Goal: Task Accomplishment & Management: Complete application form

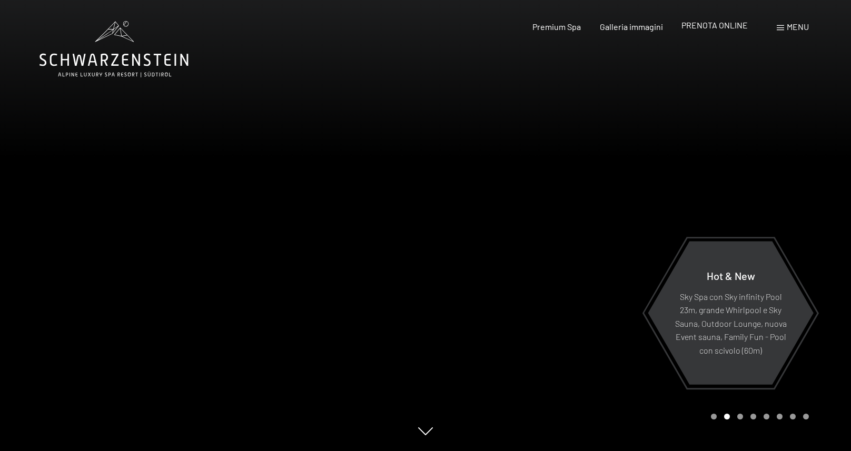
click at [728, 28] on span "PRENOTA ONLINE" at bounding box center [714, 25] width 66 height 10
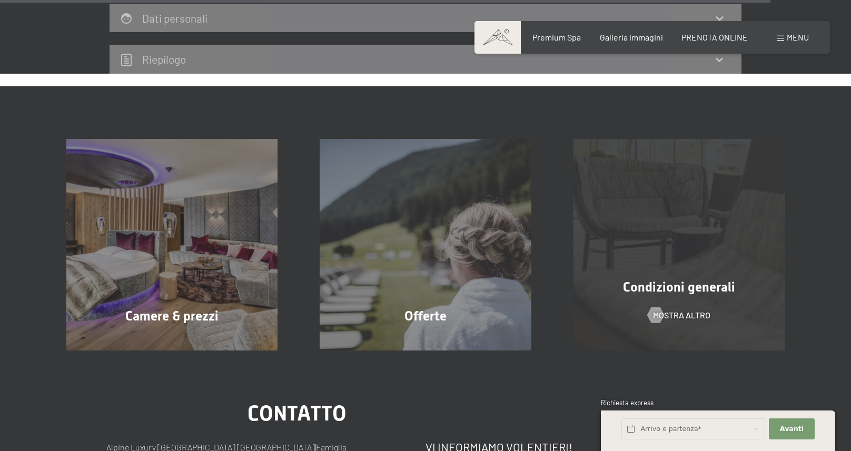
scroll to position [3327, 0]
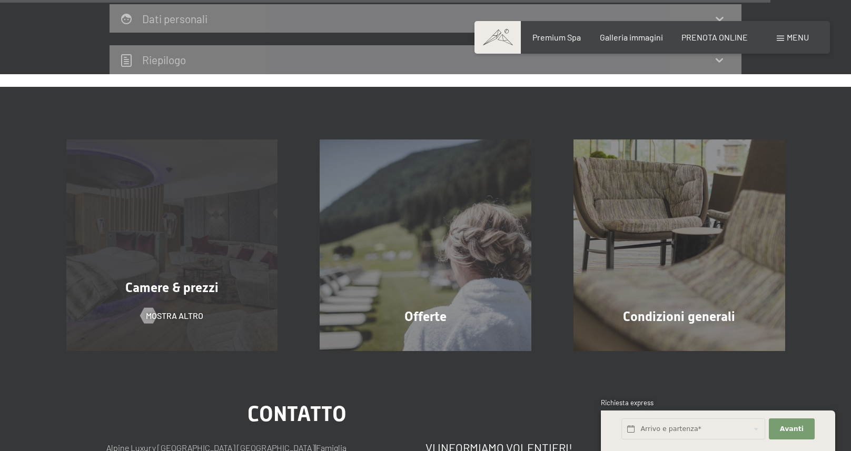
click at [209, 226] on div "Camere & prezzi mostra altro" at bounding box center [172, 246] width 254 height 212
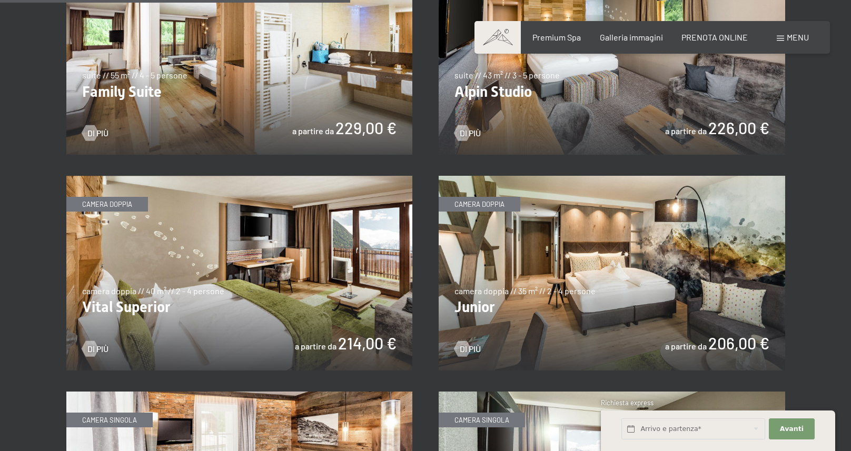
scroll to position [1382, 0]
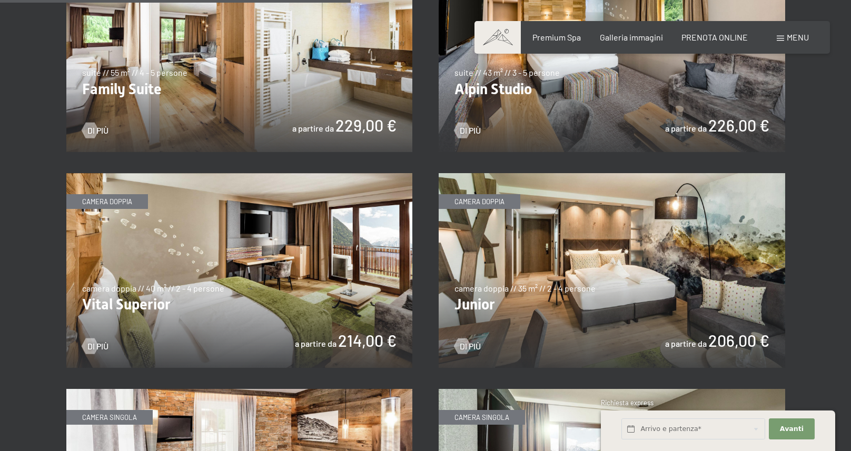
click at [492, 204] on img at bounding box center [612, 270] width 346 height 195
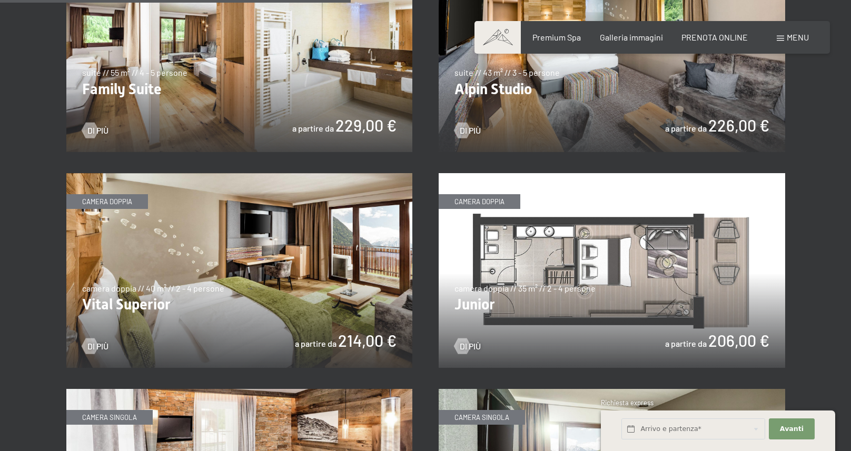
click at [269, 266] on img at bounding box center [239, 270] width 346 height 195
click at [110, 201] on img at bounding box center [239, 270] width 346 height 195
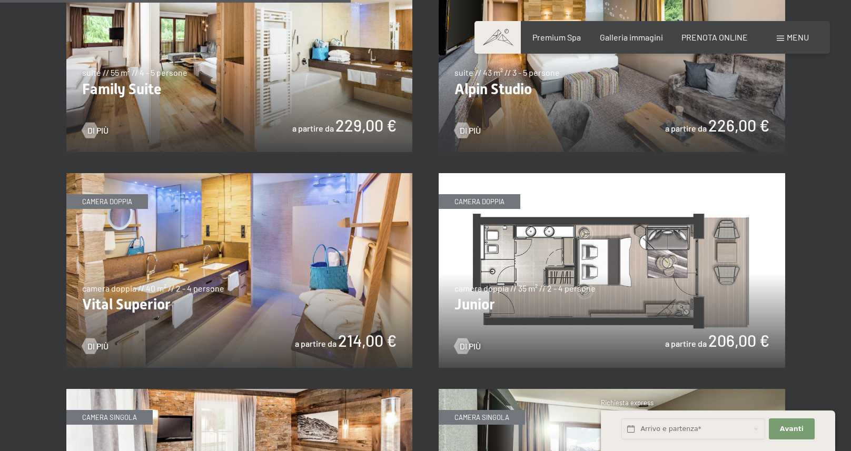
click at [111, 203] on img at bounding box center [239, 270] width 346 height 195
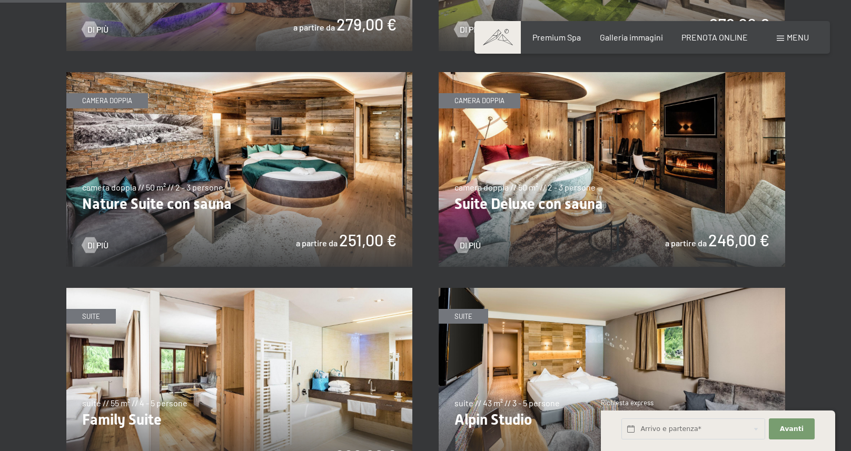
scroll to position [1049, 0]
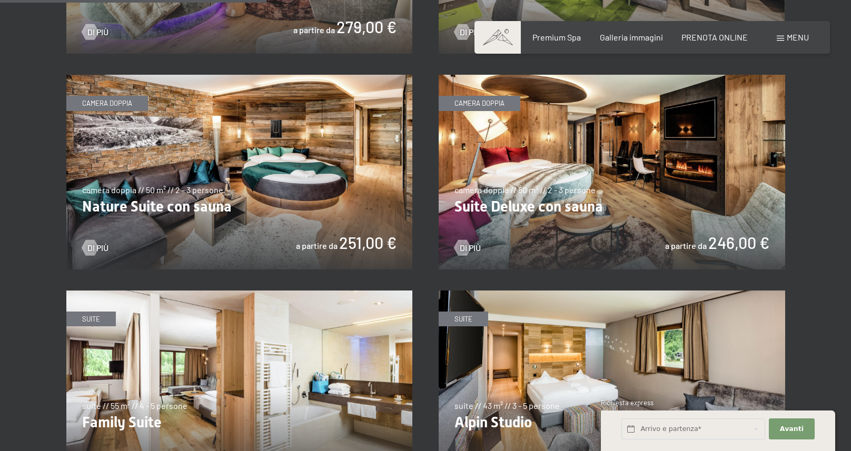
click at [479, 103] on img at bounding box center [612, 172] width 346 height 195
click at [121, 102] on img at bounding box center [239, 172] width 346 height 195
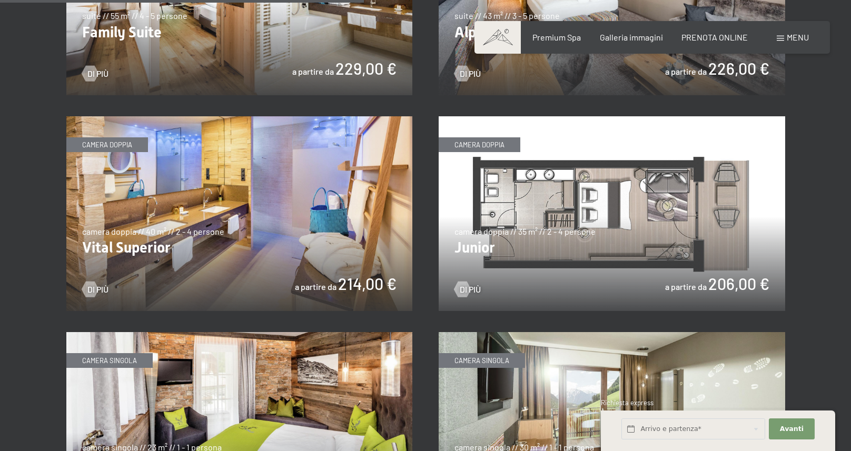
scroll to position [1424, 0]
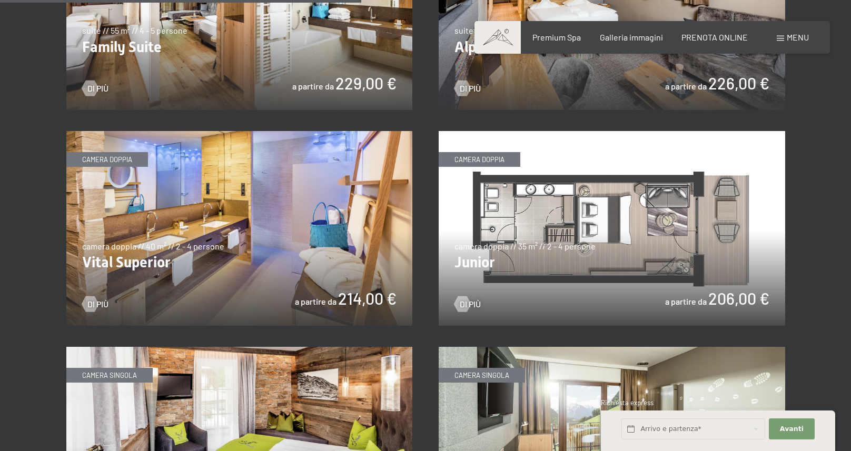
click at [112, 153] on img at bounding box center [239, 228] width 346 height 195
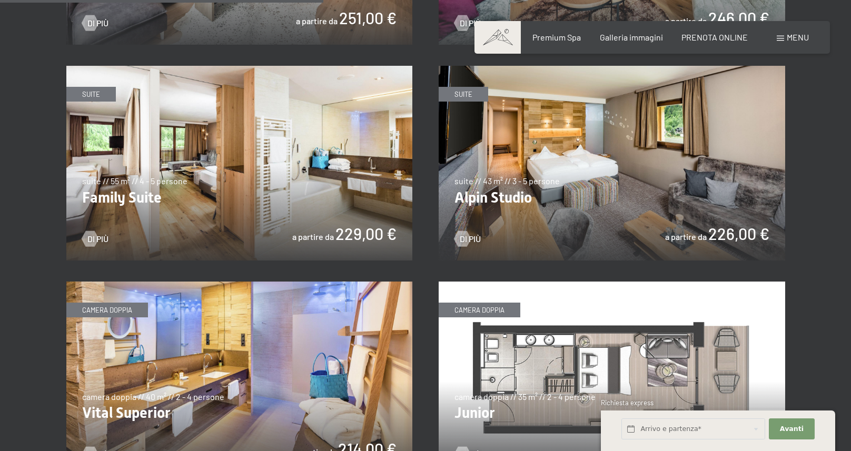
scroll to position [1223, 0]
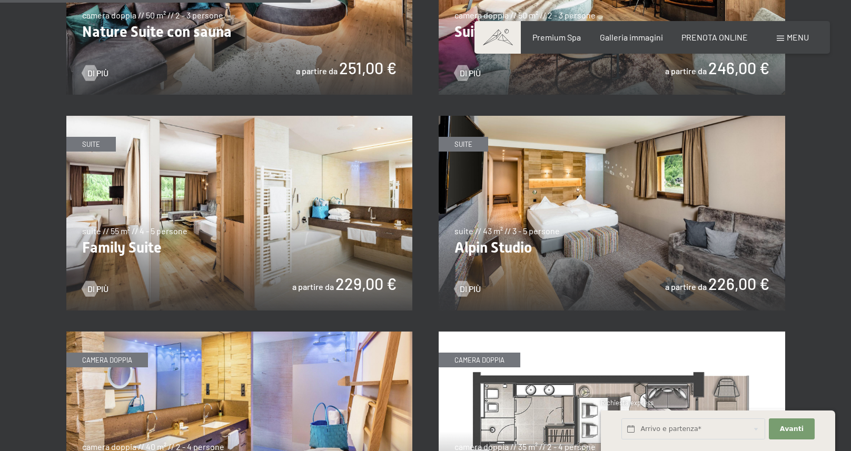
click at [97, 135] on img at bounding box center [239, 213] width 346 height 195
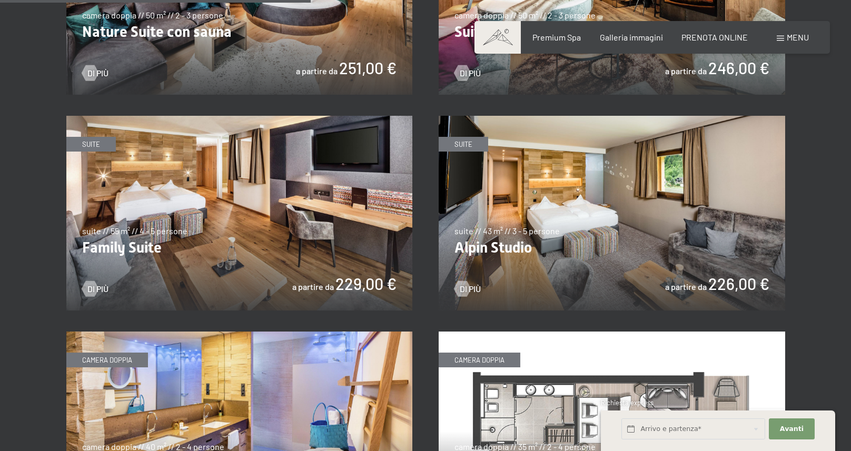
click at [93, 138] on img at bounding box center [239, 213] width 346 height 195
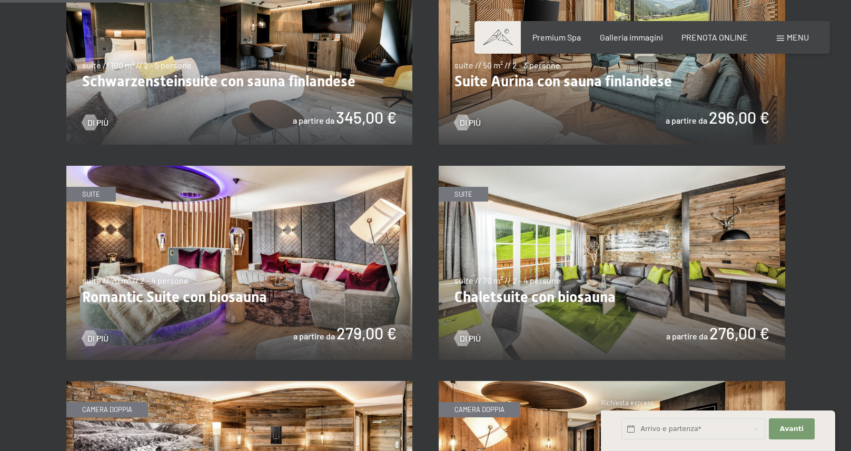
scroll to position [730, 0]
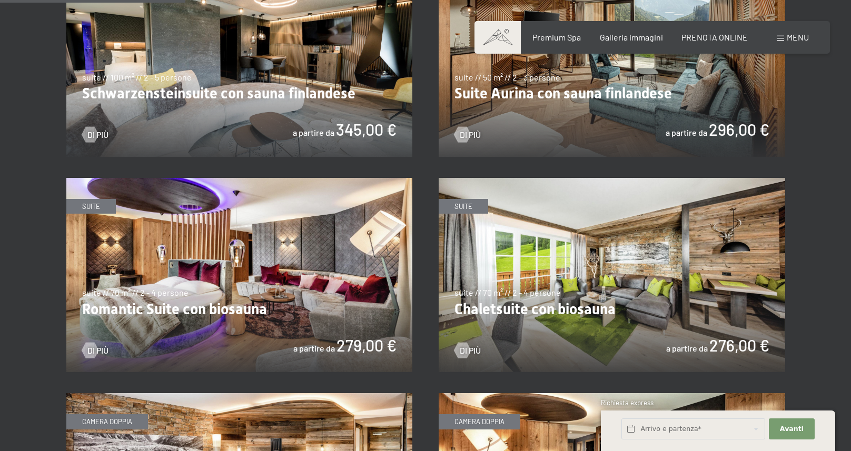
click at [463, 200] on img at bounding box center [612, 275] width 346 height 195
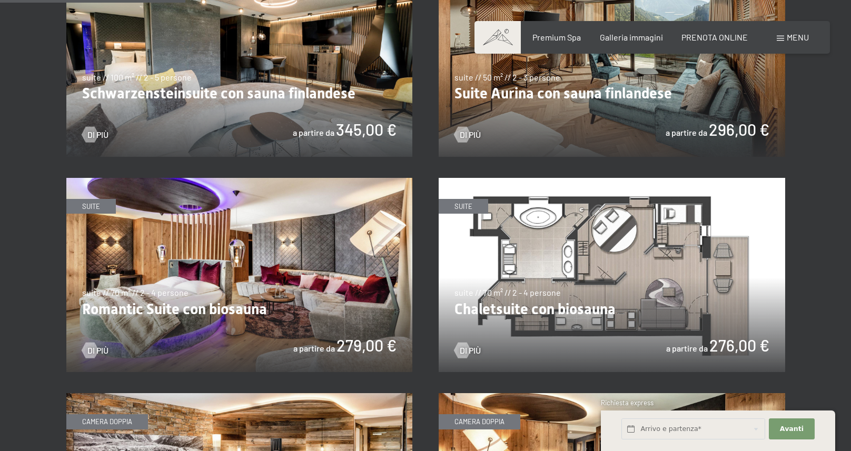
click at [634, 274] on img at bounding box center [612, 275] width 346 height 195
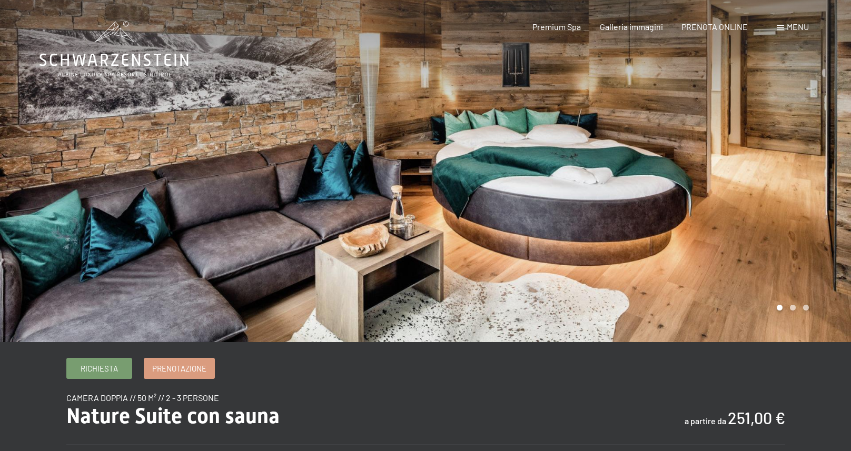
click at [803, 134] on div at bounding box center [637, 171] width 425 height 342
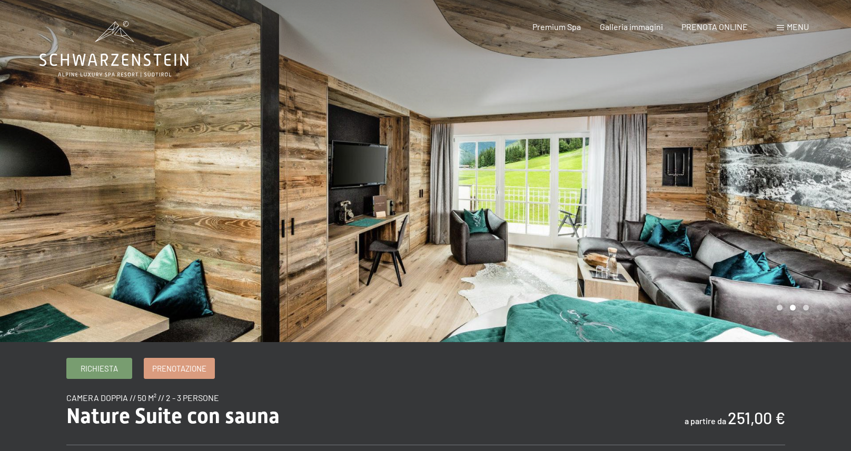
click at [803, 134] on div at bounding box center [637, 171] width 425 height 342
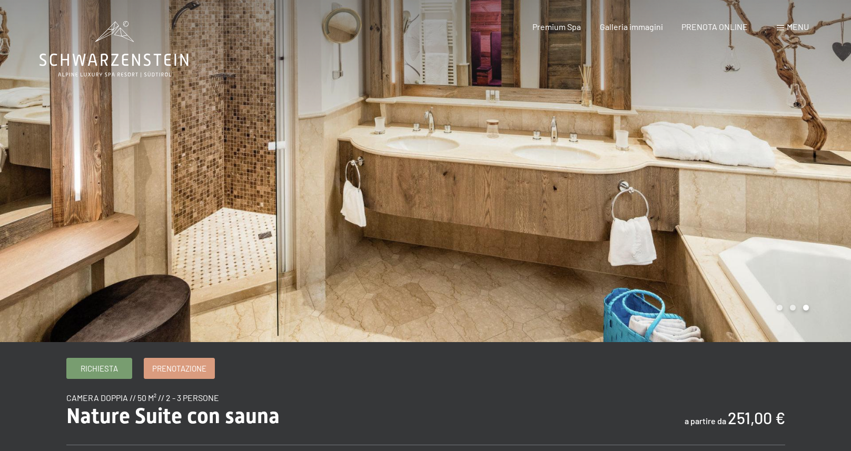
click at [803, 135] on div at bounding box center [637, 171] width 425 height 342
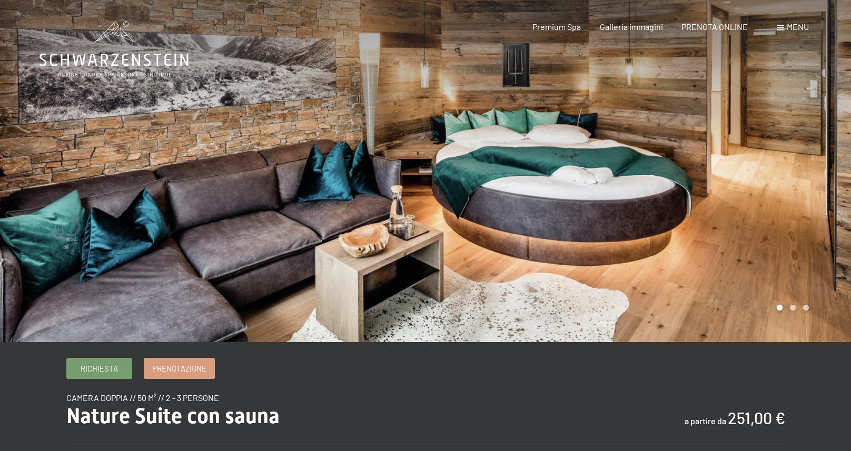
click at [803, 136] on div at bounding box center [637, 171] width 425 height 342
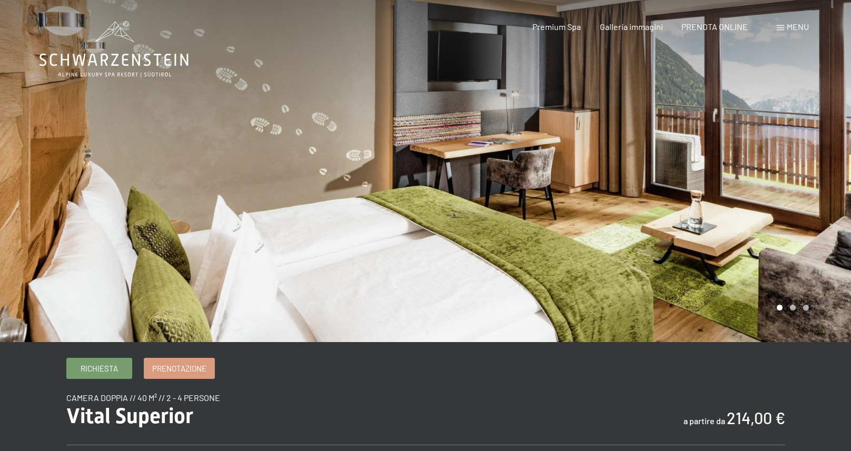
click at [808, 204] on div at bounding box center [637, 171] width 425 height 342
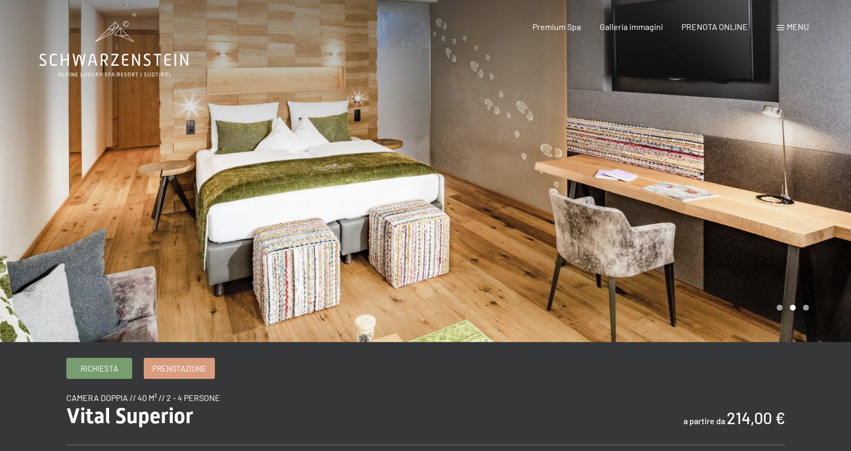
click at [807, 204] on div at bounding box center [637, 171] width 425 height 342
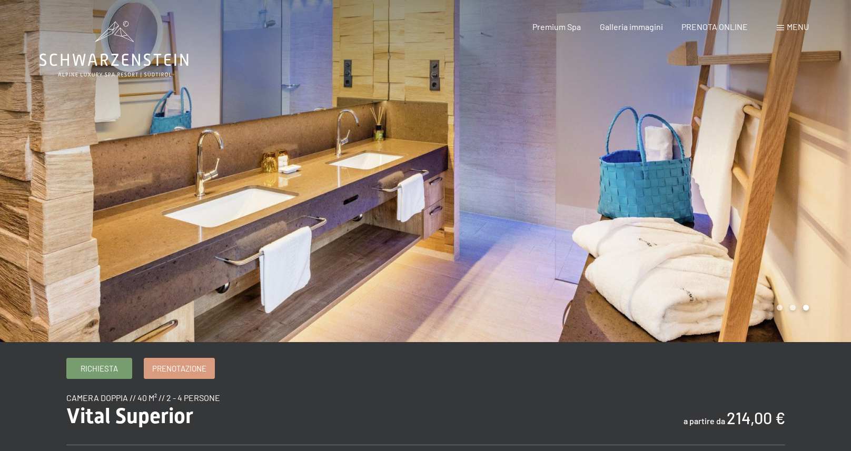
click at [806, 204] on div at bounding box center [637, 171] width 425 height 342
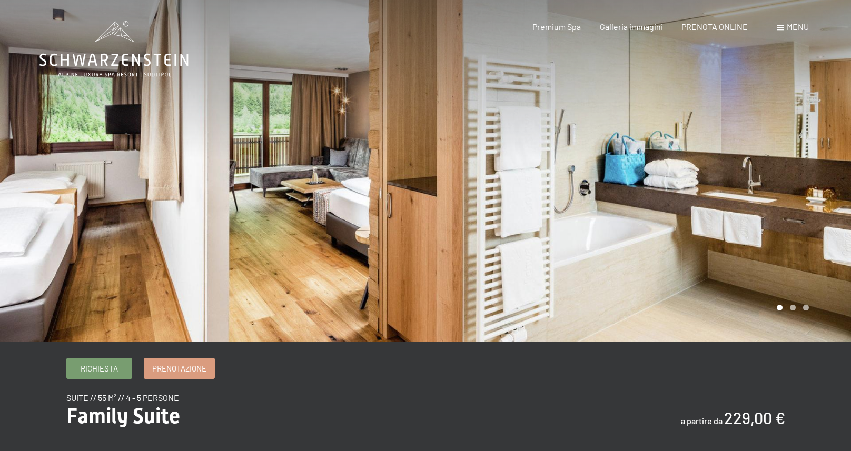
click at [827, 222] on div at bounding box center [637, 171] width 425 height 342
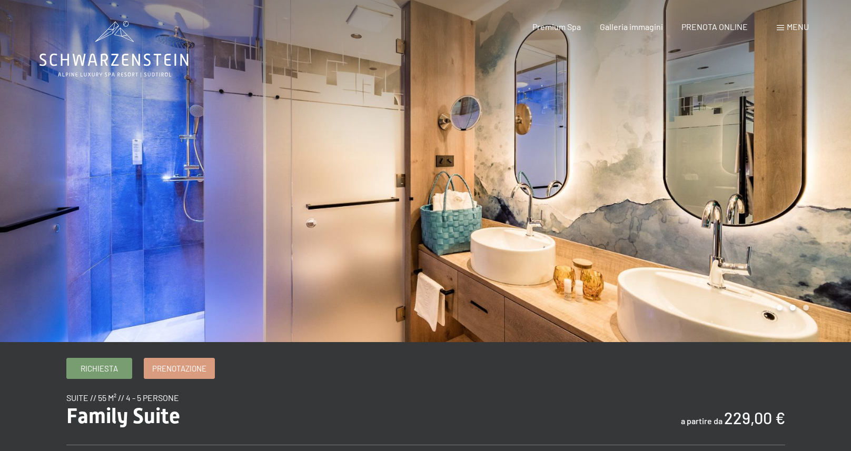
click at [819, 221] on div at bounding box center [637, 171] width 425 height 342
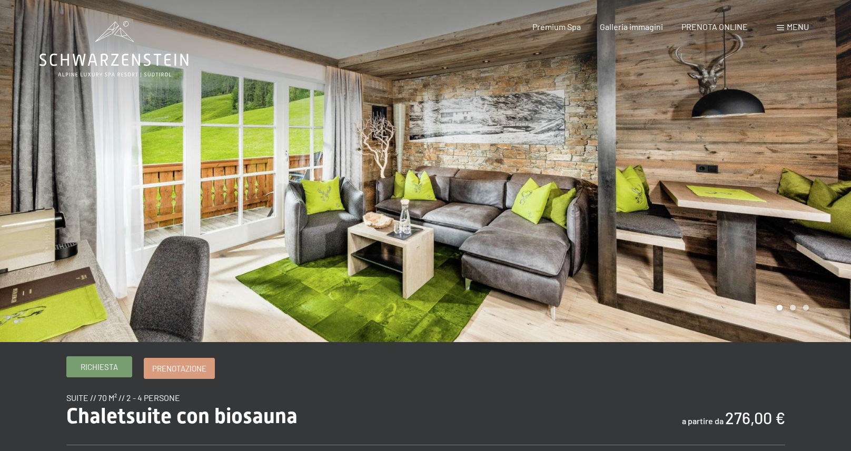
click at [106, 365] on span "Richiesta" at bounding box center [99, 367] width 37 height 11
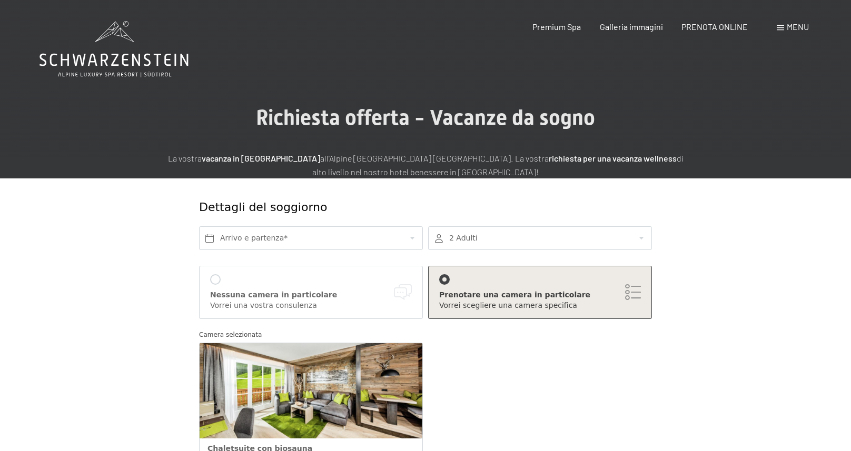
click at [484, 238] on div at bounding box center [540, 238] width 224 height 24
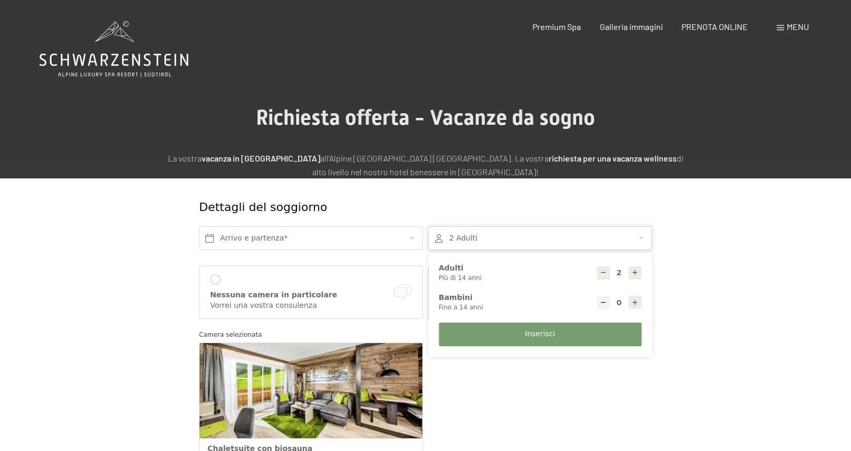
click at [633, 305] on icon at bounding box center [634, 302] width 7 height 7
type input "1"
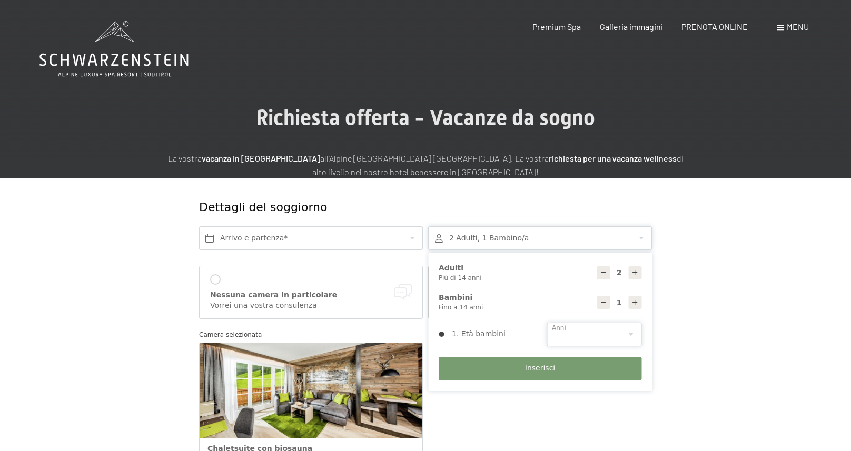
click at [603, 336] on select "0 1 2 3 4 5 6 7 8 9 10 11 12 13 14" at bounding box center [593, 335] width 95 height 24
select select "13"
click at [546, 323] on select "0 1 2 3 4 5 6 7 8 9 10 11 12 13 14" at bounding box center [593, 335] width 95 height 24
click at [549, 372] on span "Inserisci" at bounding box center [540, 368] width 30 height 11
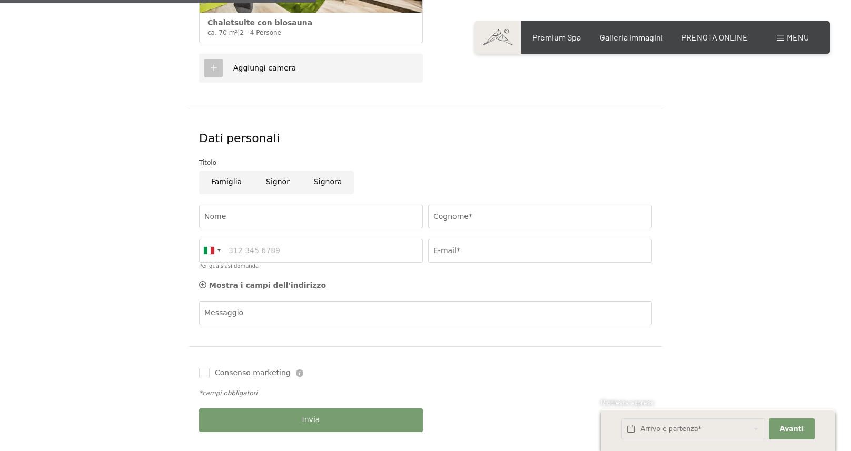
scroll to position [425, 0]
click at [232, 179] on input "Famiglia" at bounding box center [226, 184] width 55 height 24
radio input "true"
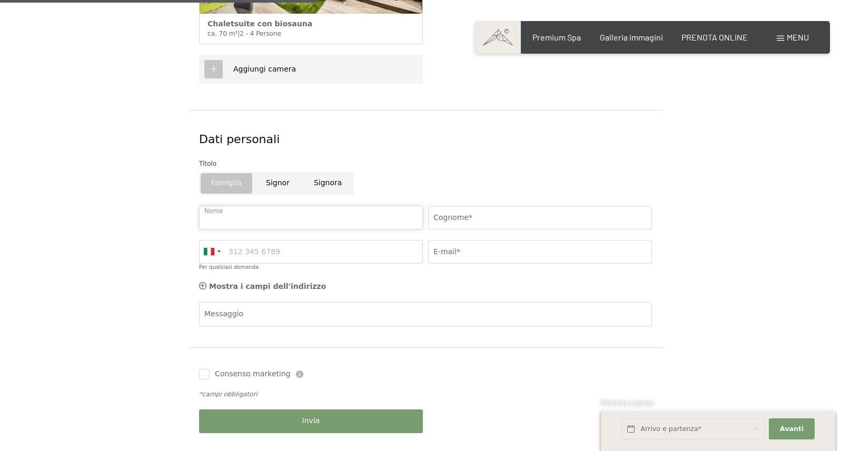
click at [240, 222] on input "Nome" at bounding box center [311, 218] width 224 height 24
type input "RACHELE"
type input "ZANGIACOMI"
type input "Miotel"
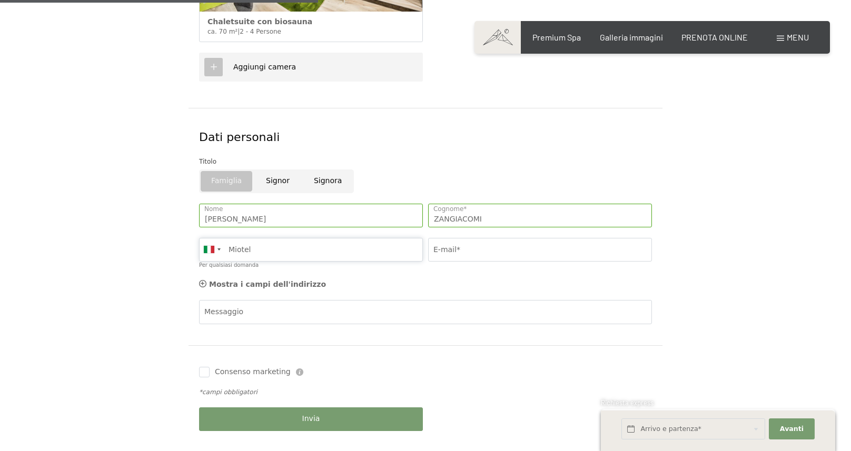
drag, startPoint x: 220, startPoint y: 243, endPoint x: 193, endPoint y: 242, distance: 26.3
click at [194, 242] on div "Dati personali Titolo Famiglia Signor Signora RACHELE Nome ZANGIACOMI Cognome* …" at bounding box center [425, 226] width 474 height 237
type input "348 2470014"
click at [478, 253] on input "E-mail*" at bounding box center [540, 250] width 224 height 24
type input "rachele4585@yahoo.it"
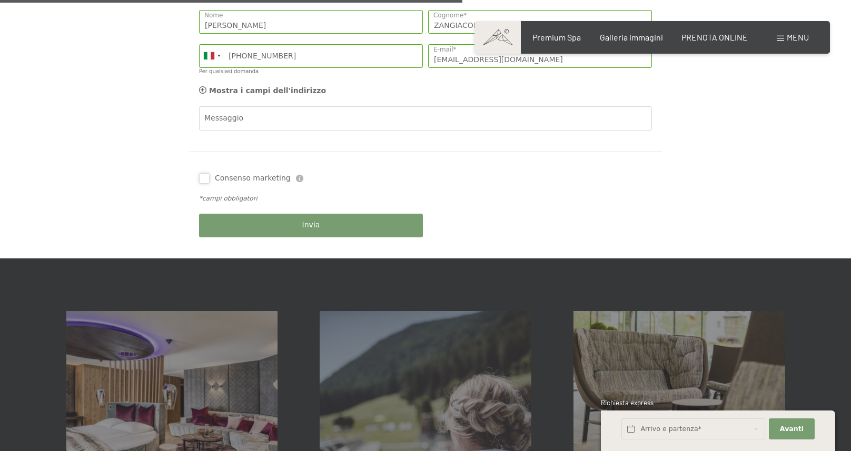
drag, startPoint x: 204, startPoint y: 177, endPoint x: 213, endPoint y: 179, distance: 9.1
click at [204, 177] on input "Consenso marketing" at bounding box center [204, 178] width 11 height 11
checkbox input "true"
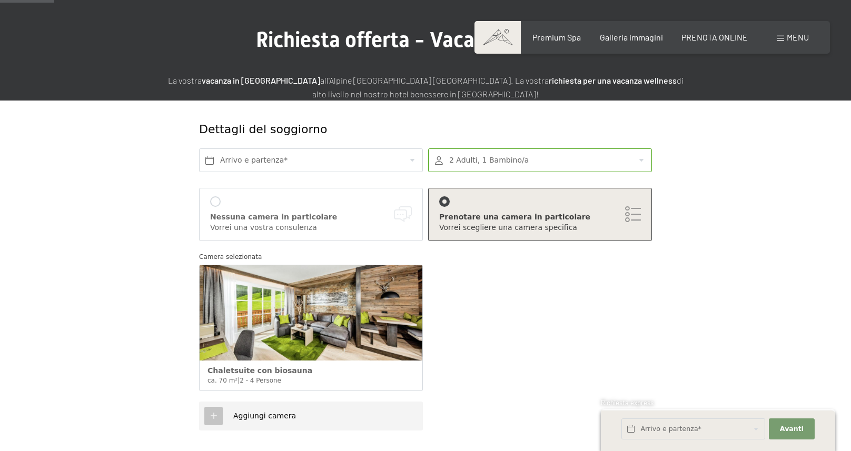
scroll to position [76, 0]
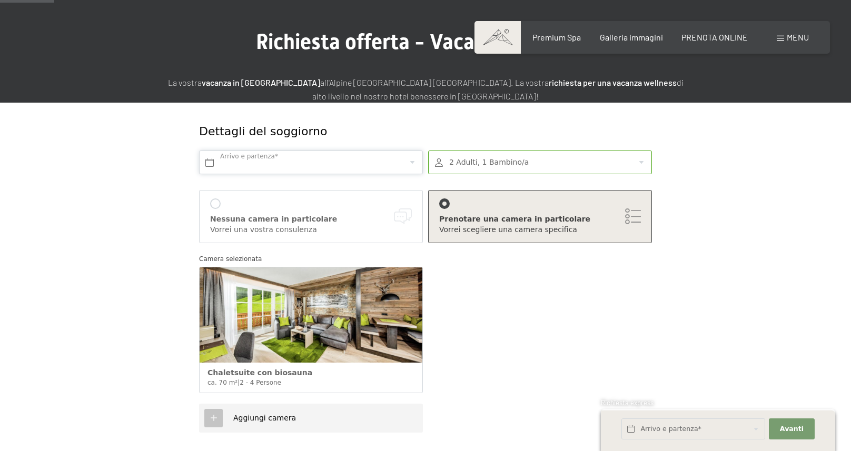
click at [299, 152] on input "text" at bounding box center [311, 163] width 224 height 24
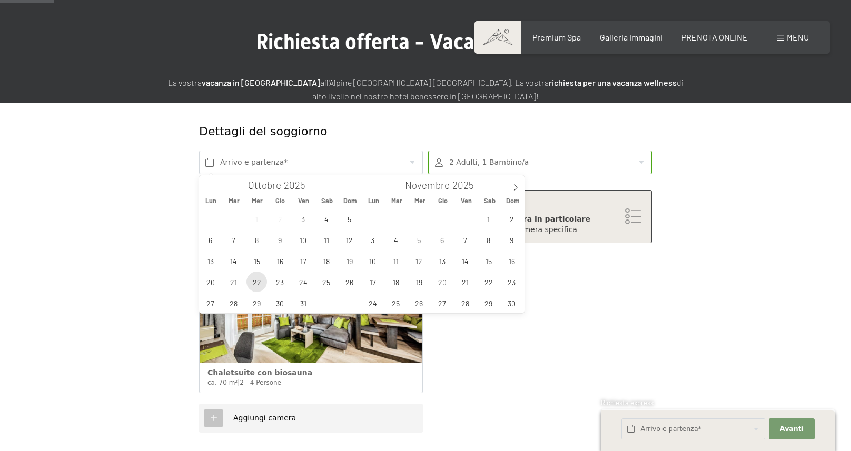
click at [260, 285] on span "22" at bounding box center [256, 282] width 21 height 21
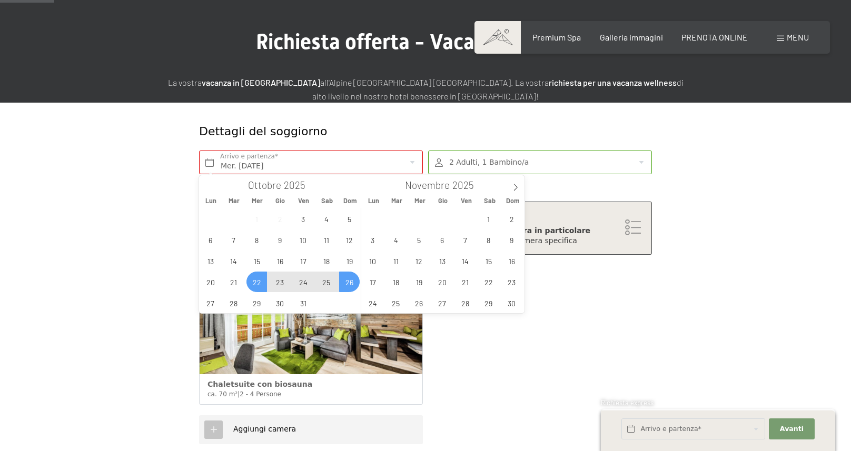
click at [348, 283] on span "26" at bounding box center [349, 282] width 21 height 21
type input "Mer. 22/10/2025 - Dom. 26/10/2025"
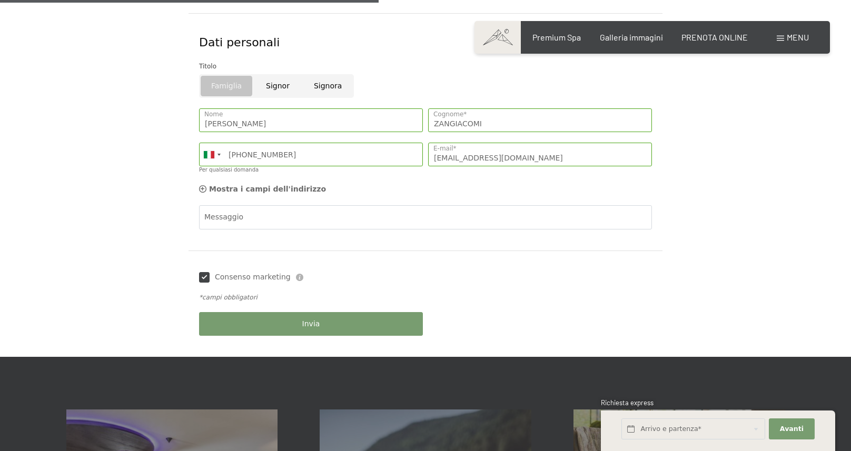
scroll to position [534, 0]
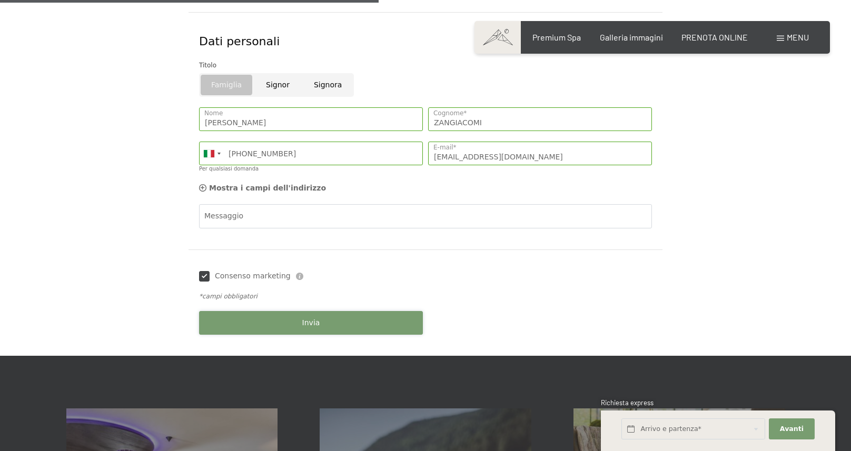
click at [308, 319] on span "Invia" at bounding box center [311, 323] width 18 height 11
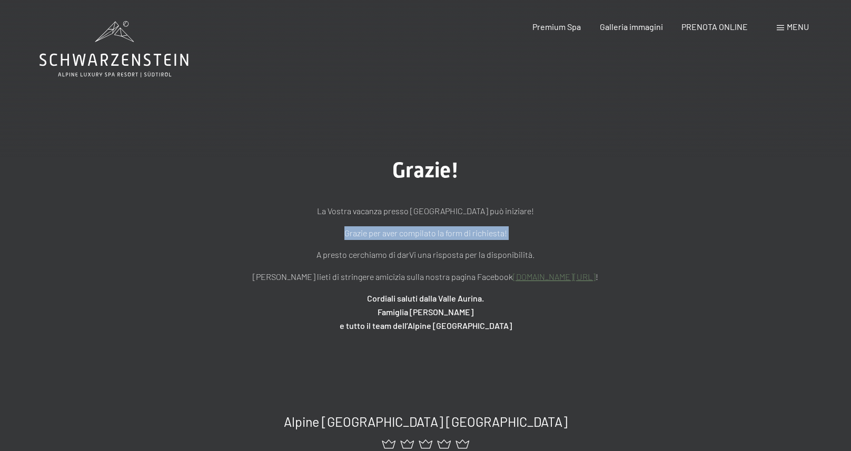
drag, startPoint x: 339, startPoint y: 228, endPoint x: 579, endPoint y: 242, distance: 240.0
click at [579, 242] on div "La Vostra vacanza presso [GEOGRAPHIC_DATA] può iniziare! Grazie per aver compil…" at bounding box center [425, 268] width 526 height 128
